Goal: Information Seeking & Learning: Learn about a topic

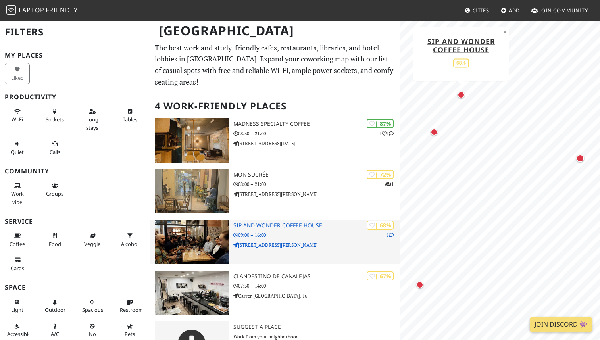
click at [308, 234] on p "09:00 – 16:00" at bounding box center [316, 235] width 167 height 8
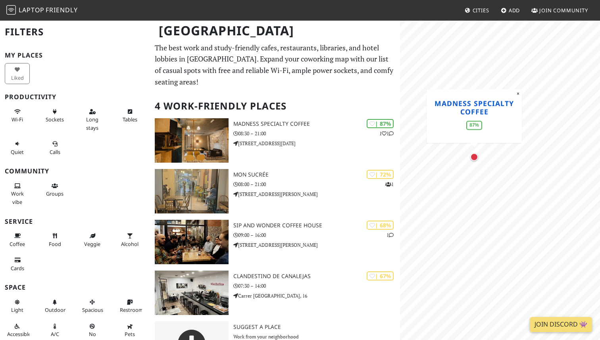
click at [438, 102] on div "MapLibre | Protomaps © OpenStreetMap Madness Specialty Coffee 87% ×" at bounding box center [500, 190] width 200 height 340
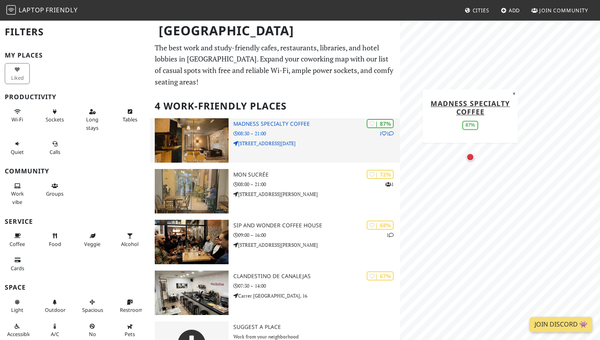
click at [306, 133] on p "08:30 – 21:00" at bounding box center [316, 134] width 167 height 8
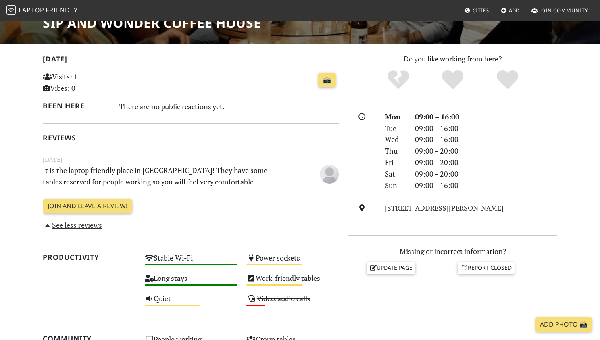
scroll to position [78, 0]
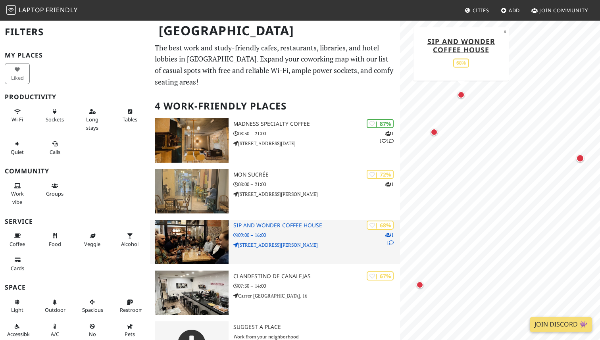
scroll to position [32, 0]
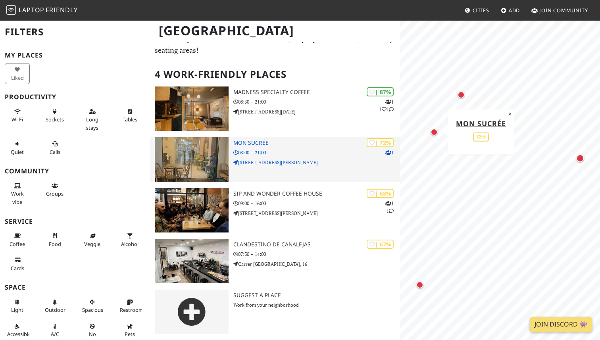
click at [313, 159] on p "C. de Ángel Lozano, 15" at bounding box center [316, 163] width 167 height 8
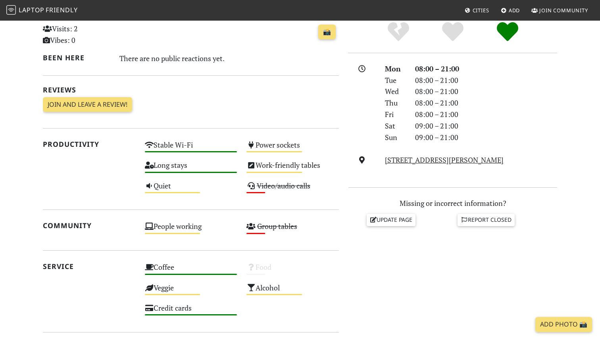
scroll to position [238, 0]
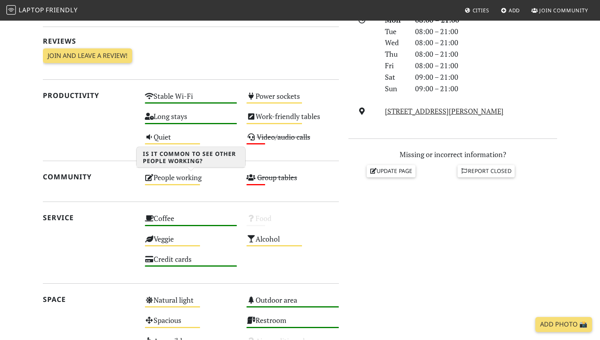
click at [192, 175] on div "People working Medium" at bounding box center [191, 181] width 102 height 20
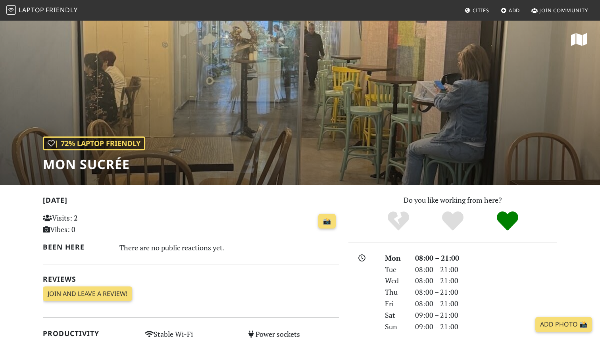
click at [38, 11] on span "Laptop" at bounding box center [32, 10] width 26 height 9
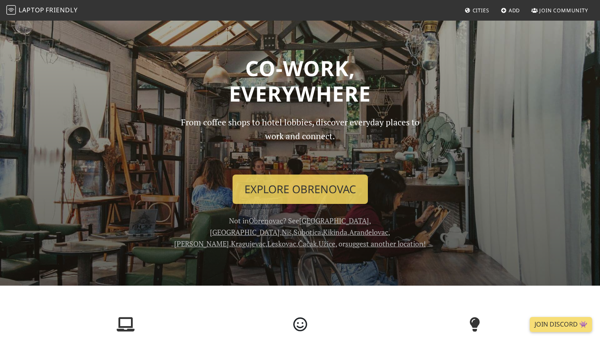
click at [561, 11] on span "Join Community" at bounding box center [563, 10] width 49 height 7
click at [478, 10] on span "Cities" at bounding box center [481, 10] width 17 height 7
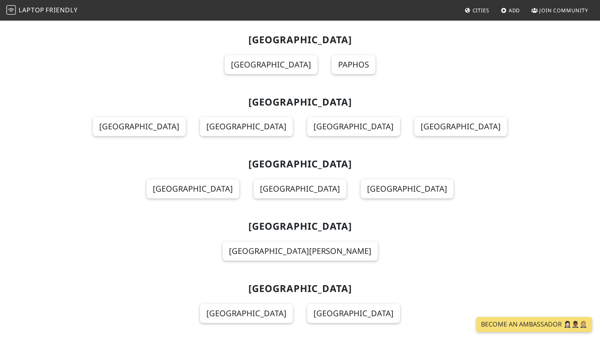
scroll to position [2255, 0]
